Goal: Navigation & Orientation: Find specific page/section

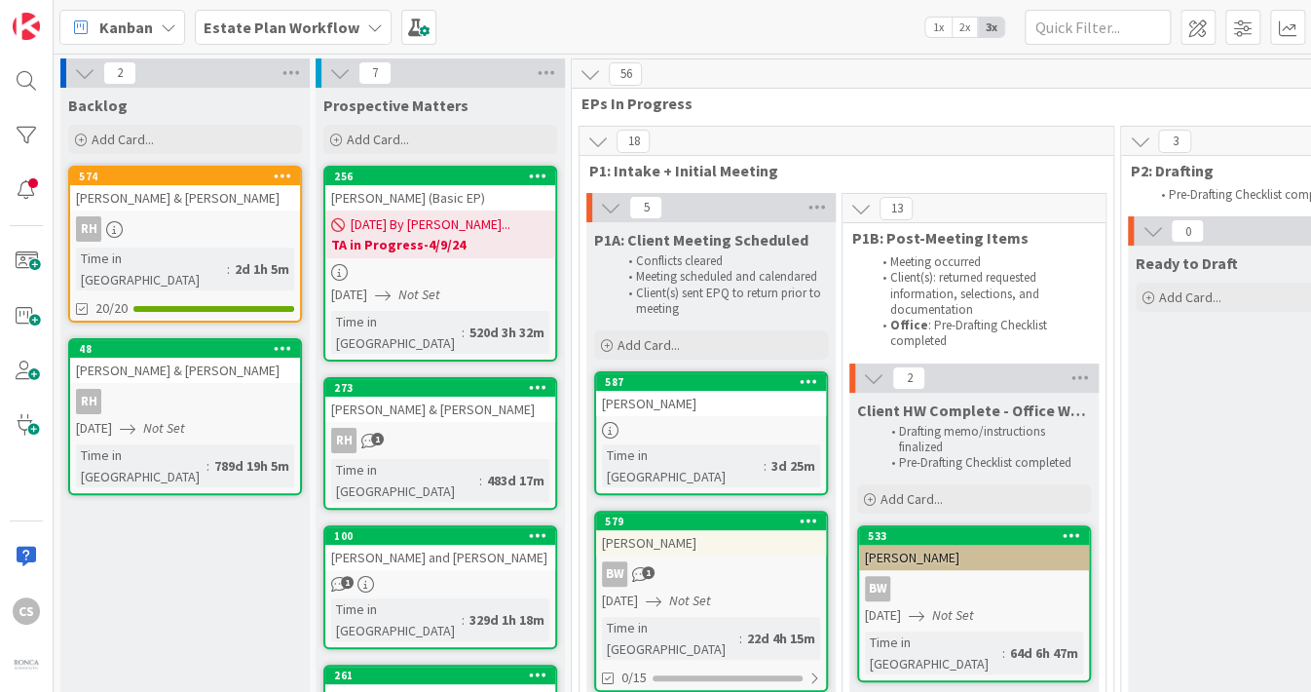
click at [367, 23] on icon at bounding box center [375, 27] width 16 height 16
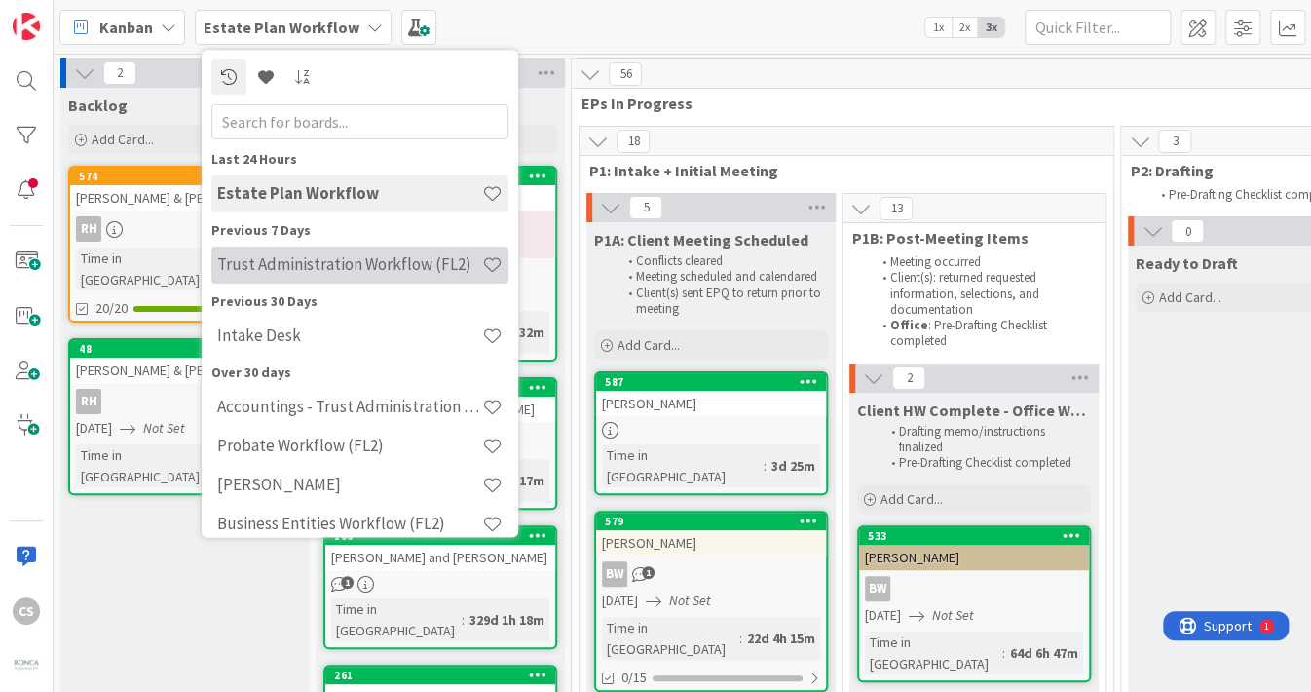
click at [330, 266] on h4 "Trust Administration Workflow (FL2)" at bounding box center [349, 264] width 265 height 19
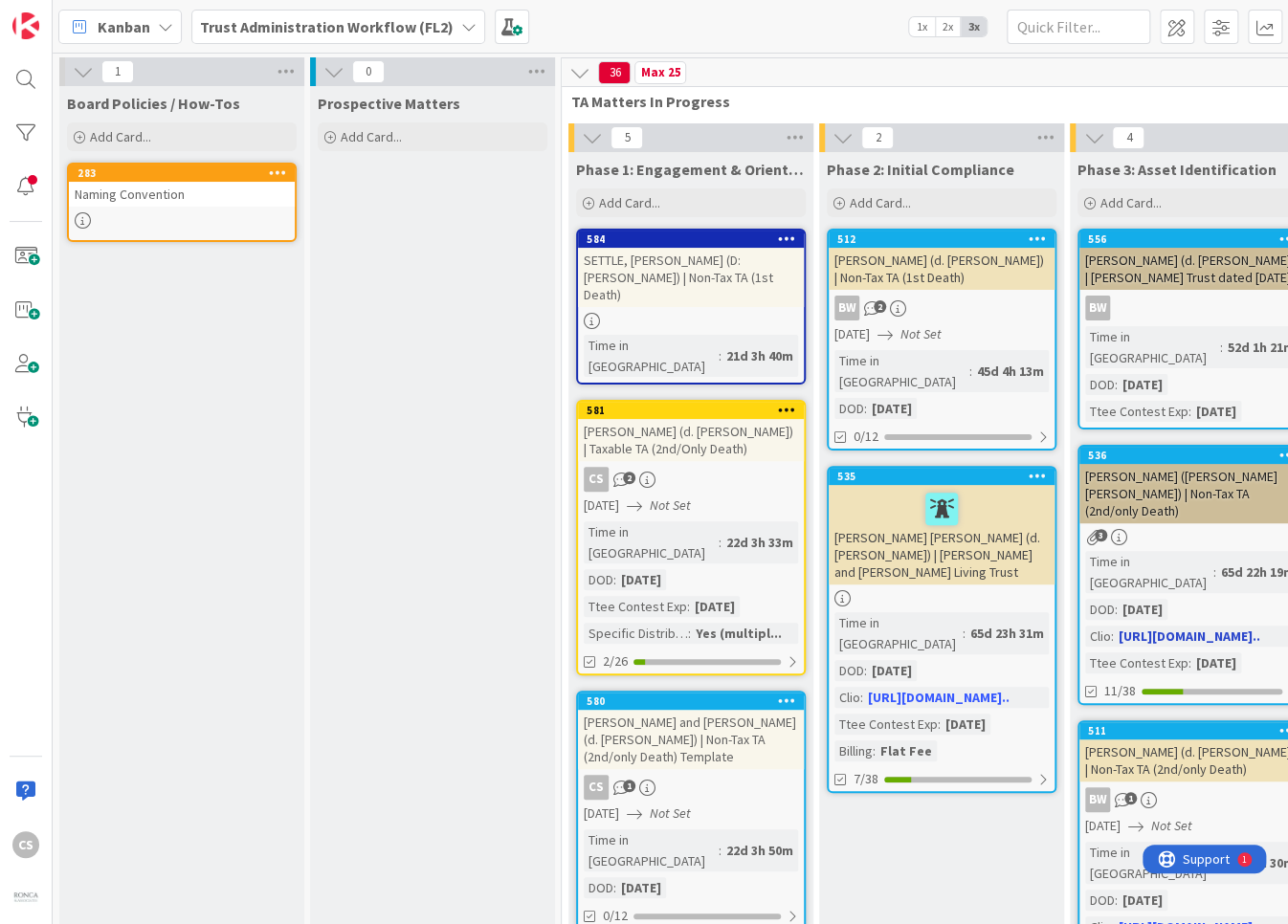
click at [1174, 652] on div "Ttee Contest Exp" at bounding box center [1137, 662] width 103 height 21
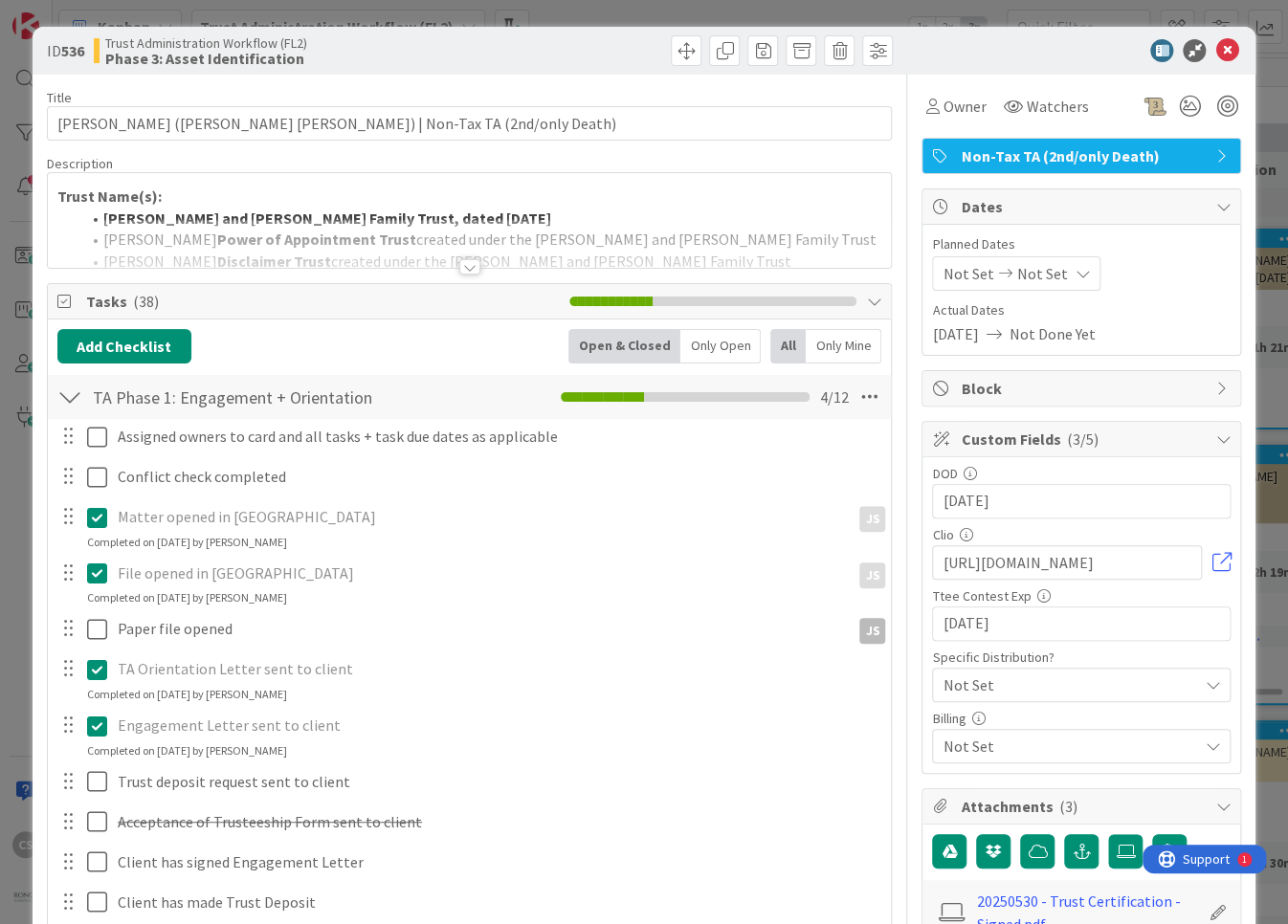
click at [463, 268] on div at bounding box center [470, 267] width 21 height 16
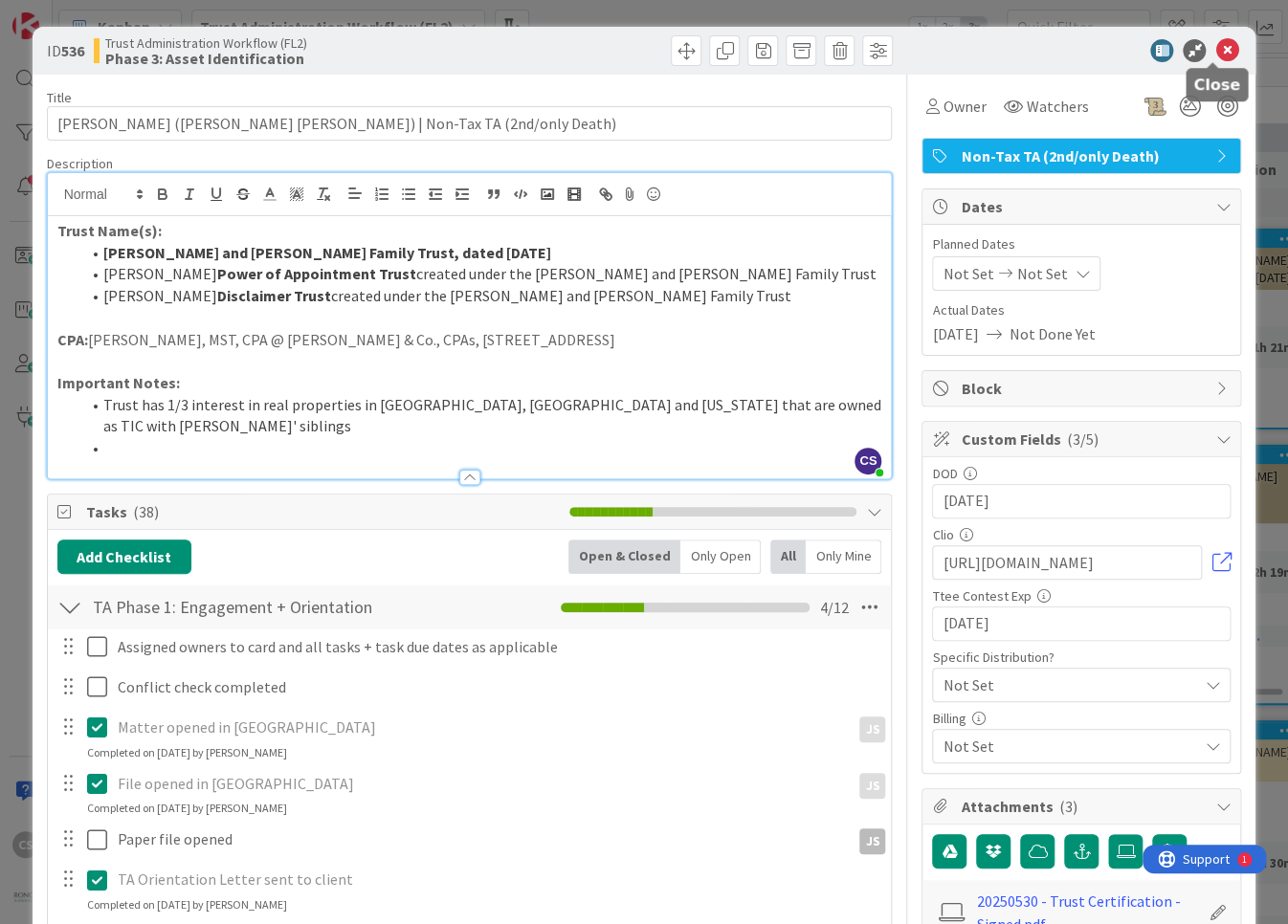
click at [1220, 47] on icon at bounding box center [1226, 50] width 23 height 23
